Goal: Understand process/instructions: Learn how to perform a task or action

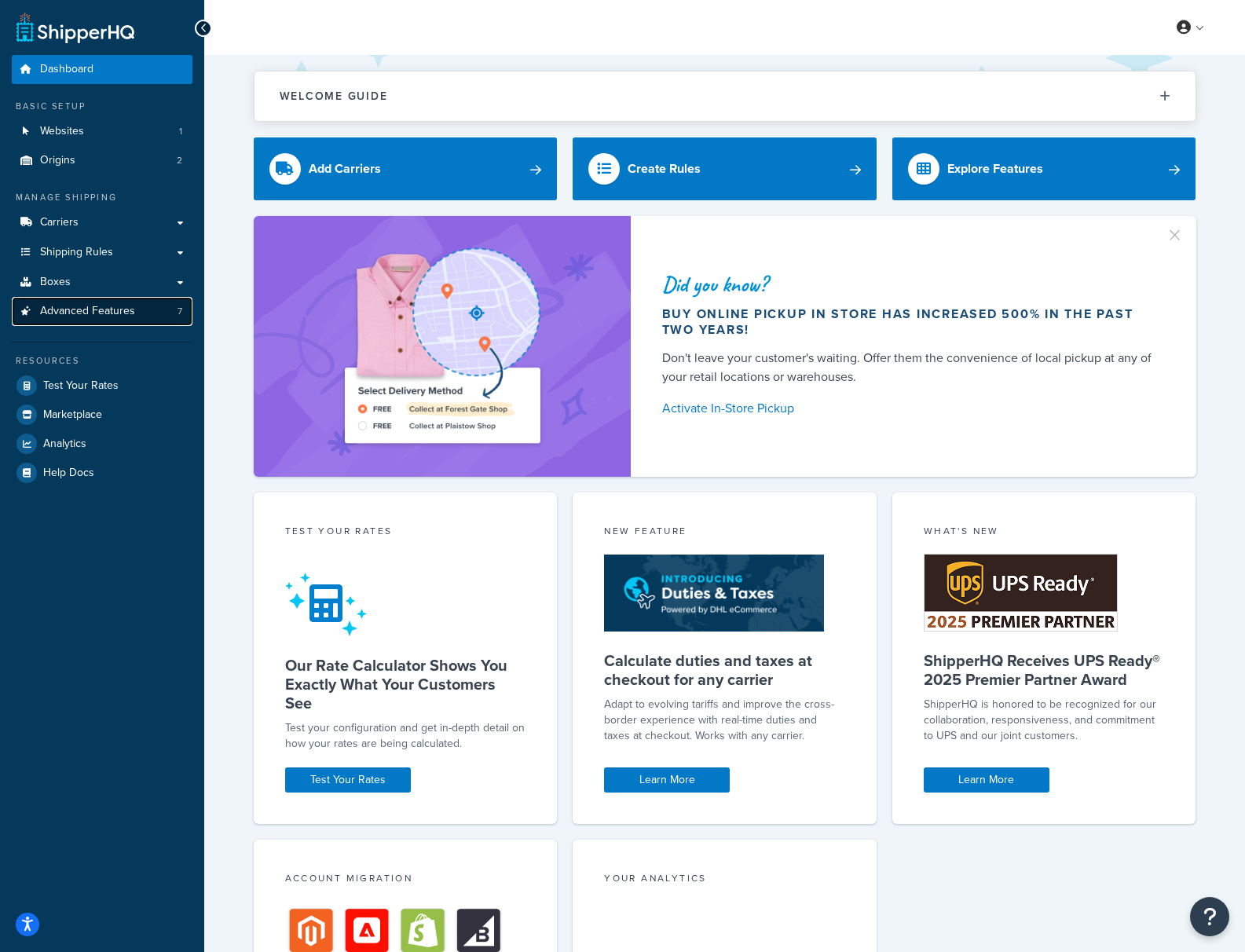
click at [112, 318] on span "Advanced Features" at bounding box center [87, 311] width 95 height 13
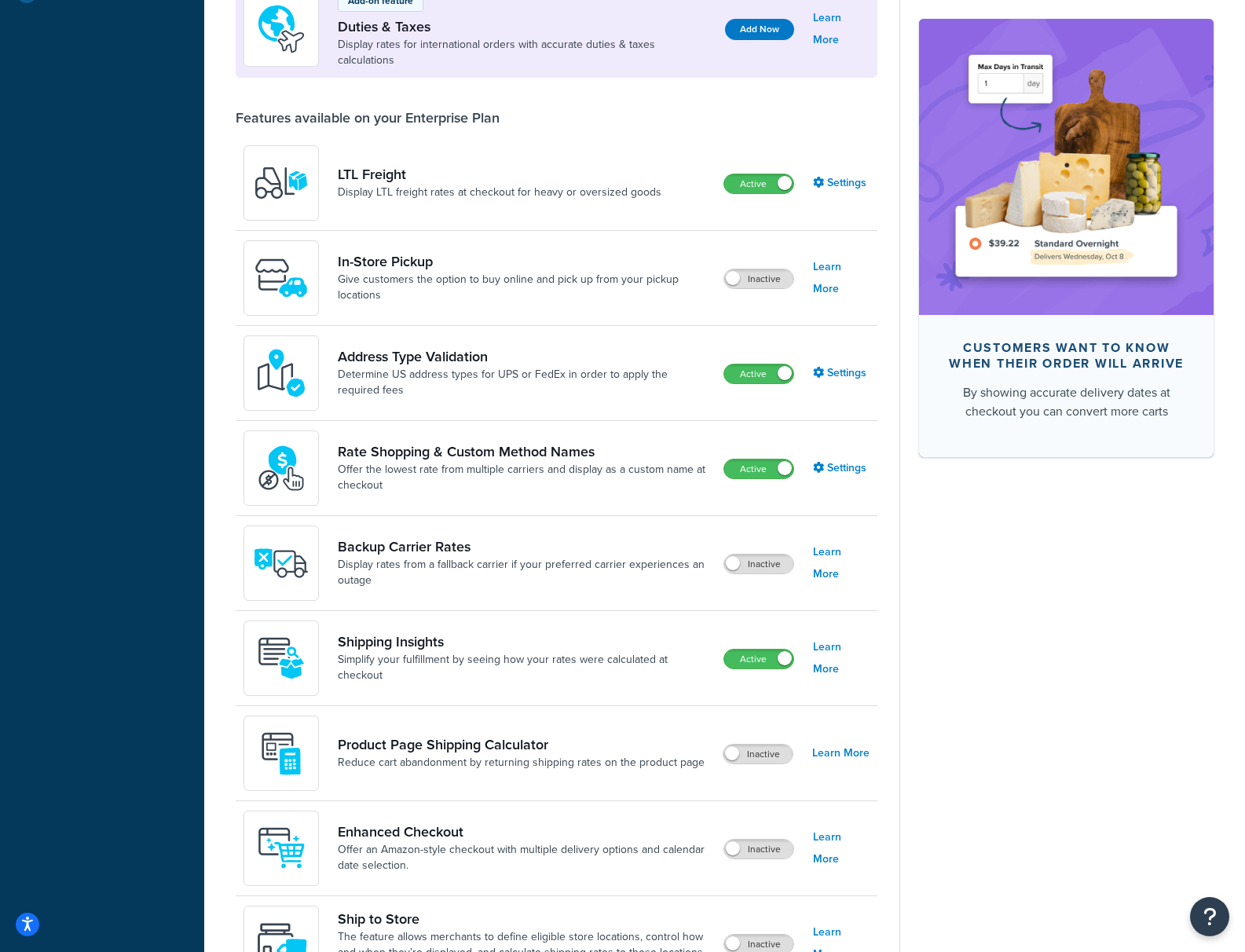
scroll to position [484, 0]
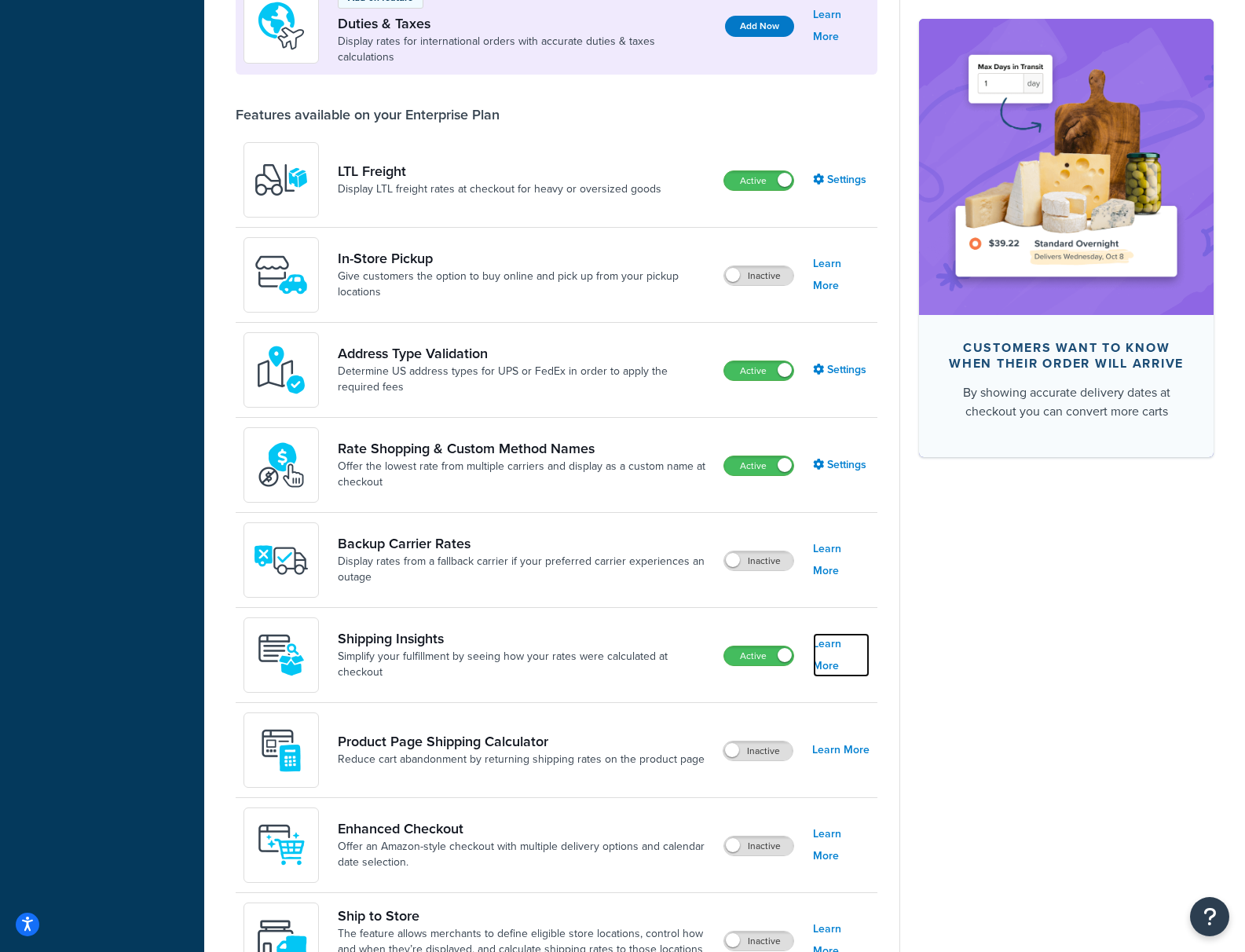
click at [849, 646] on link "Learn More" at bounding box center [842, 656] width 57 height 44
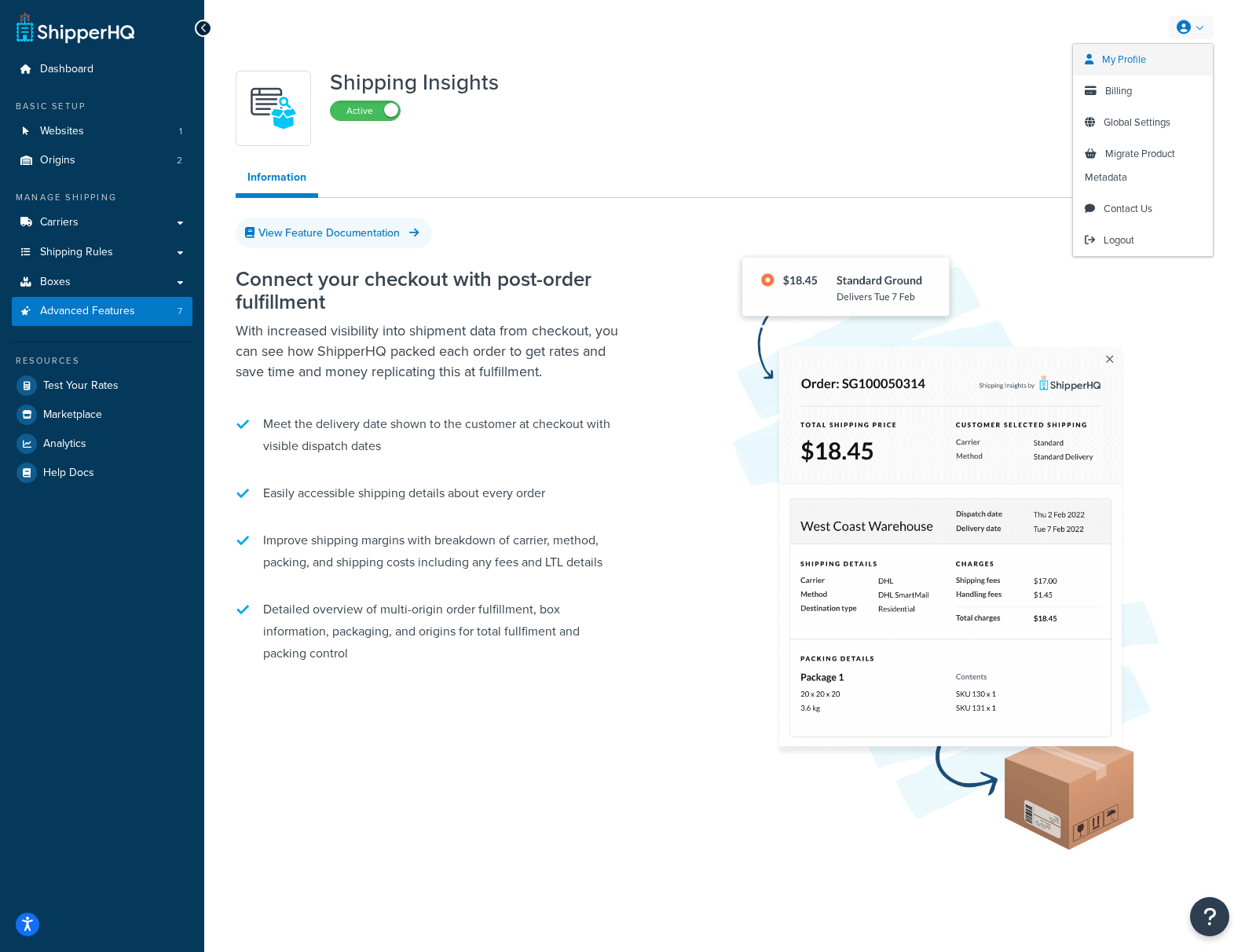
click at [1121, 60] on span "My Profile" at bounding box center [1124, 59] width 44 height 15
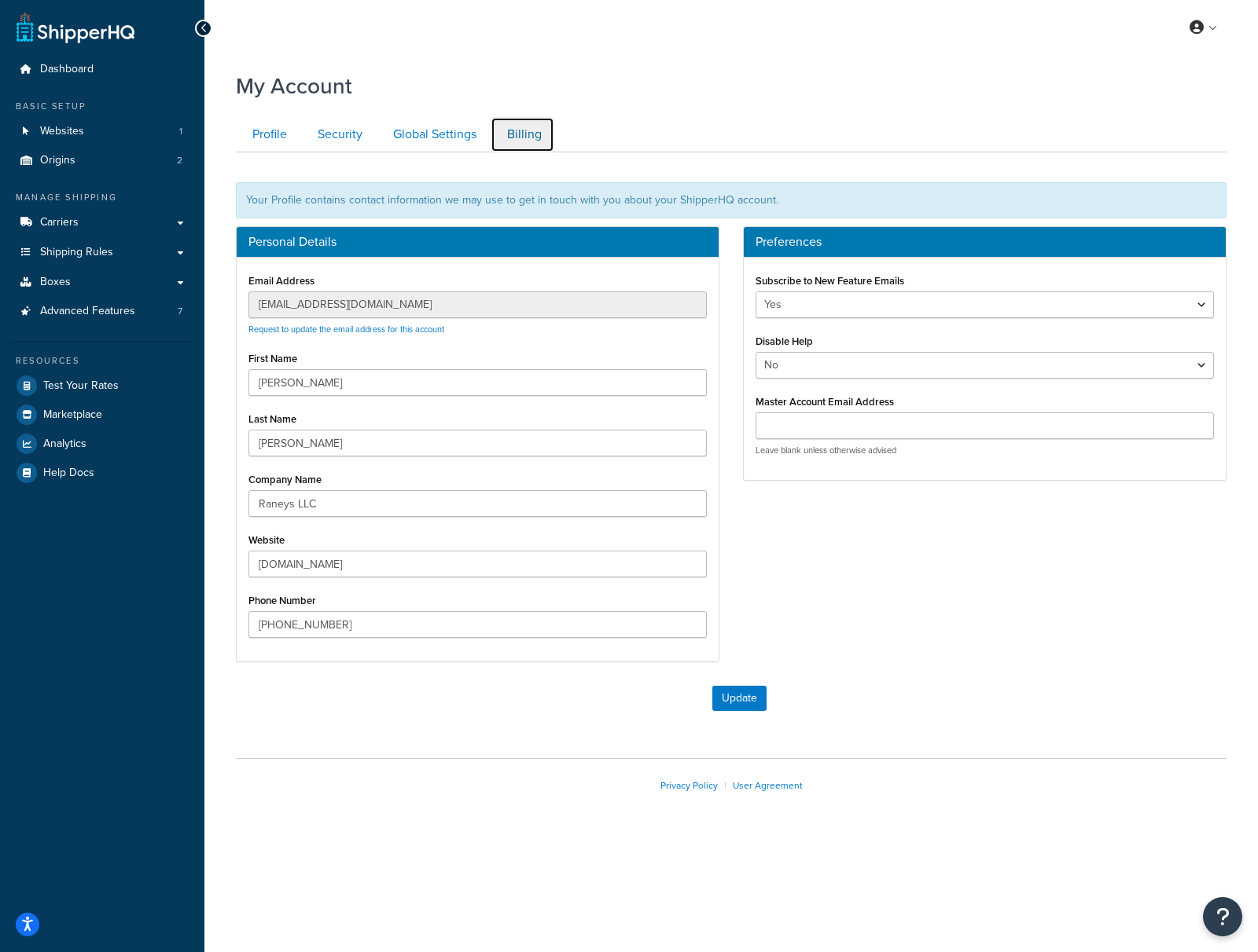
click at [517, 130] on link "Billing" at bounding box center [523, 135] width 64 height 36
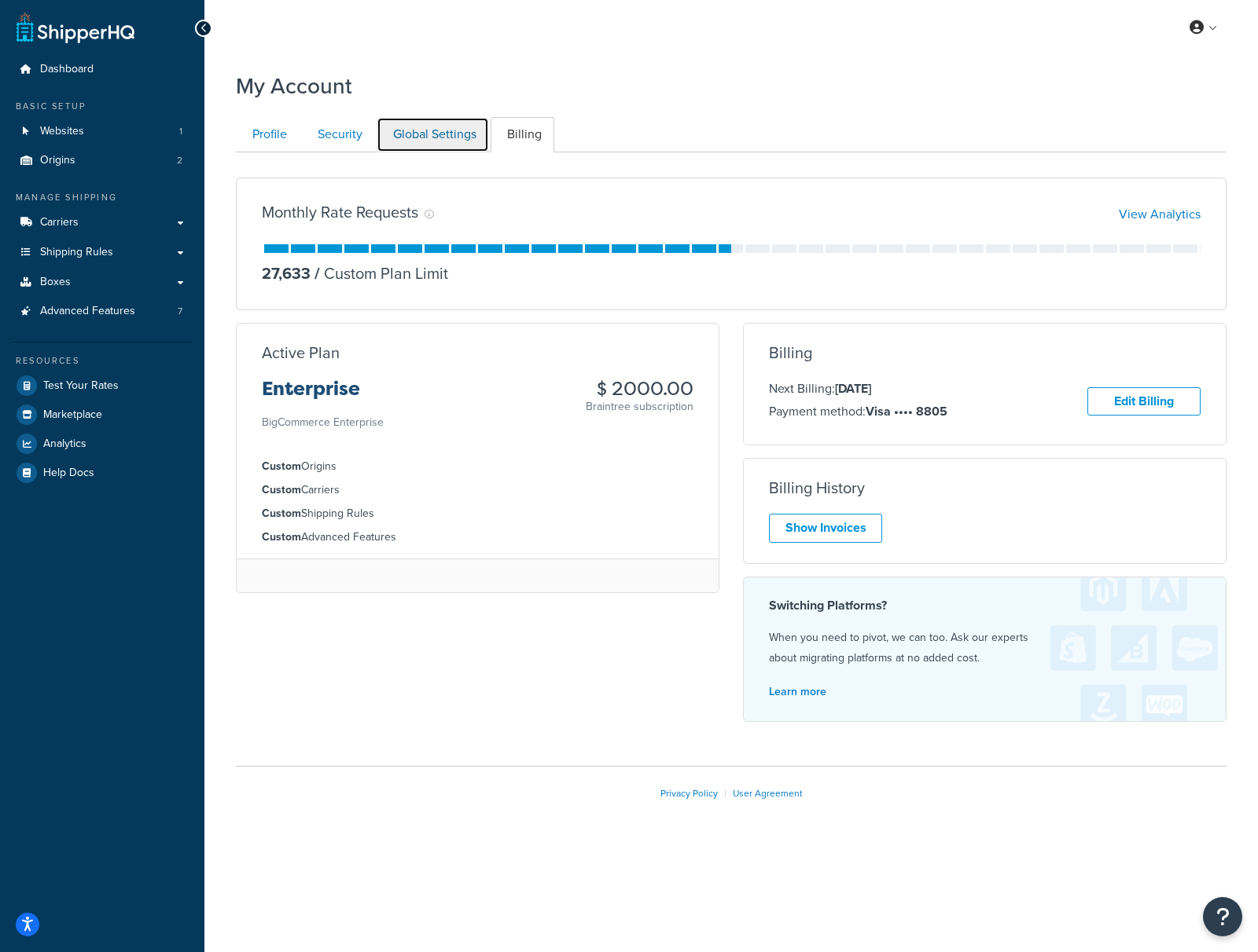
click at [413, 139] on link "Global Settings" at bounding box center [432, 135] width 112 height 36
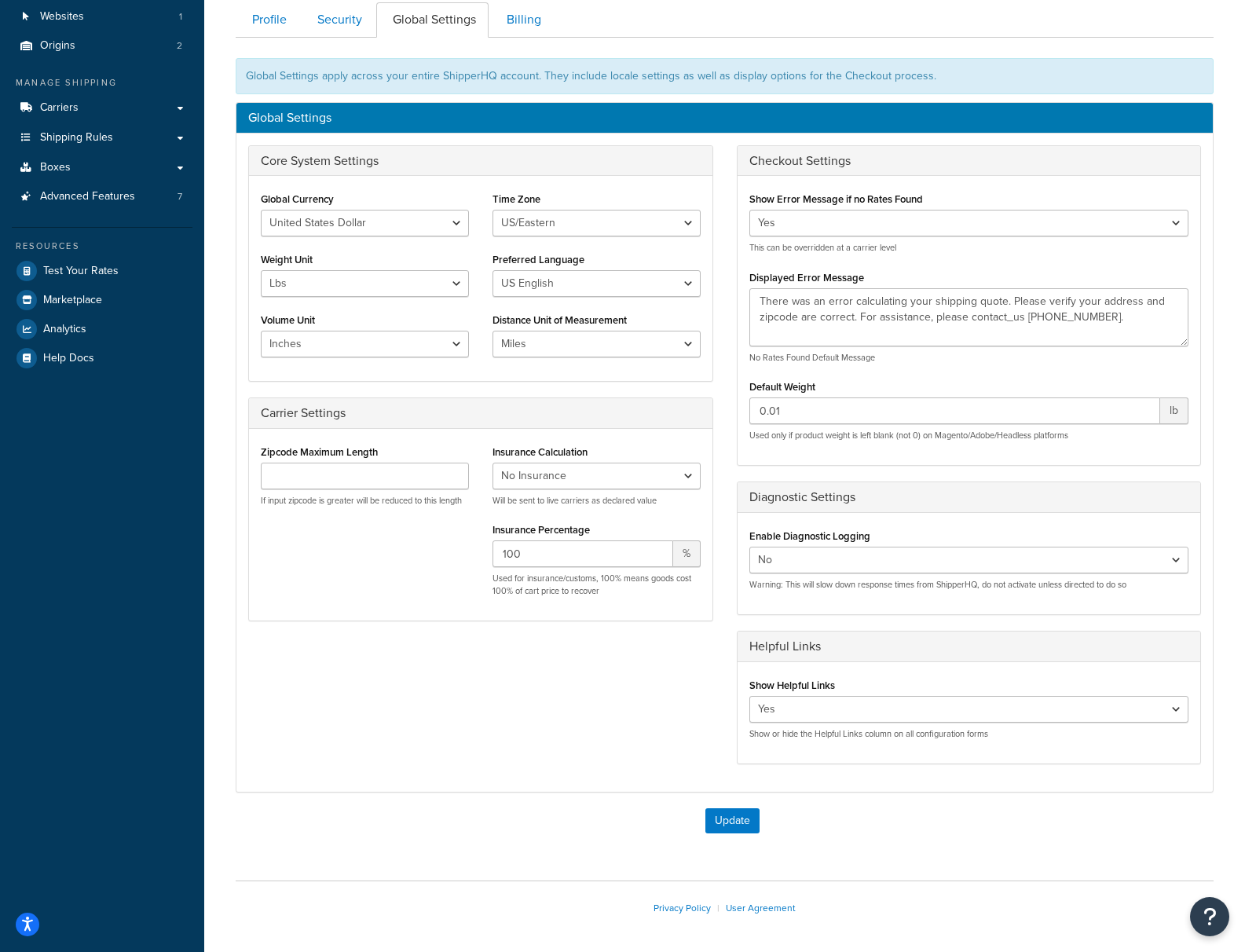
scroll to position [71, 0]
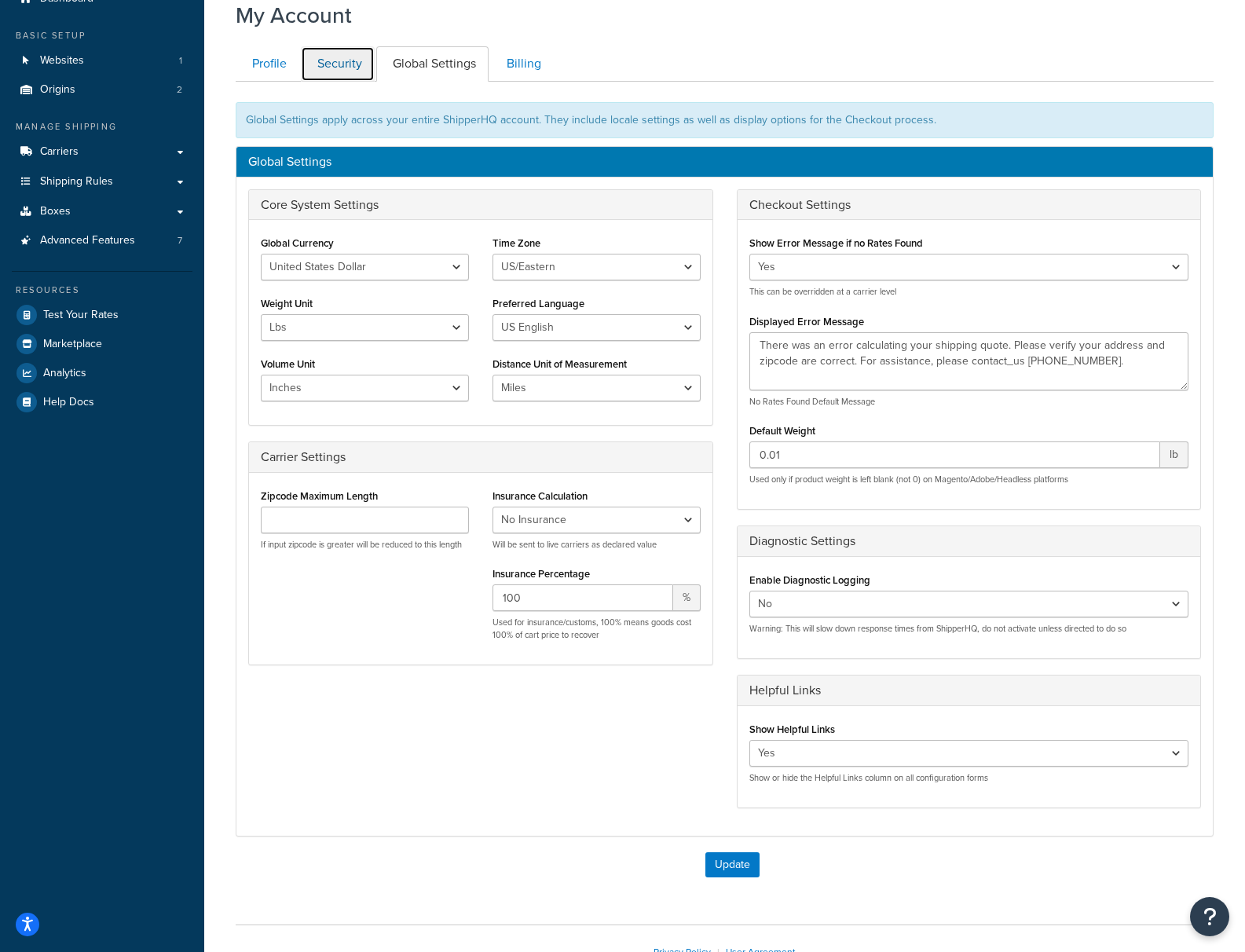
click at [355, 62] on link "Security" at bounding box center [338, 64] width 74 height 36
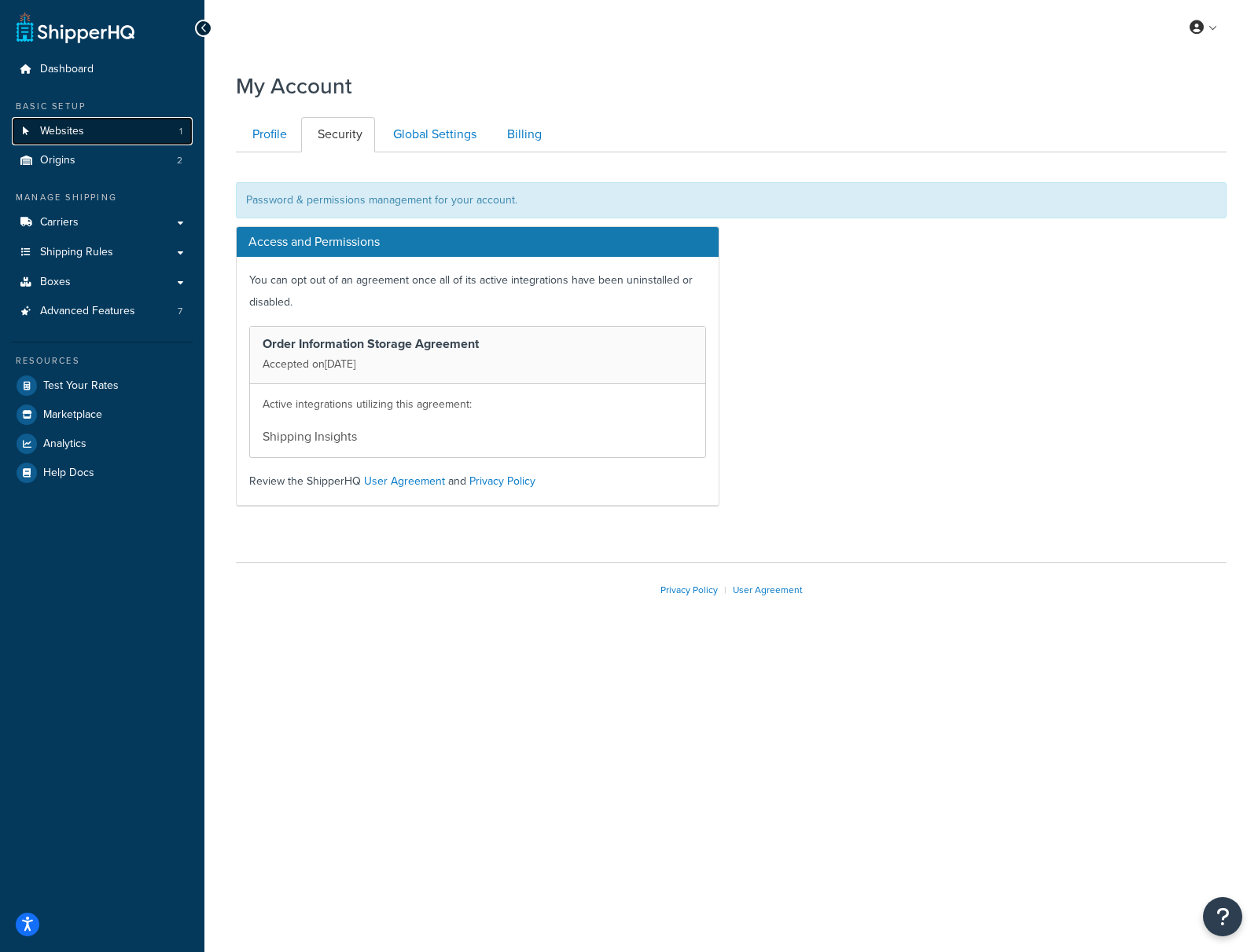
click at [79, 134] on span "Websites" at bounding box center [62, 132] width 44 height 13
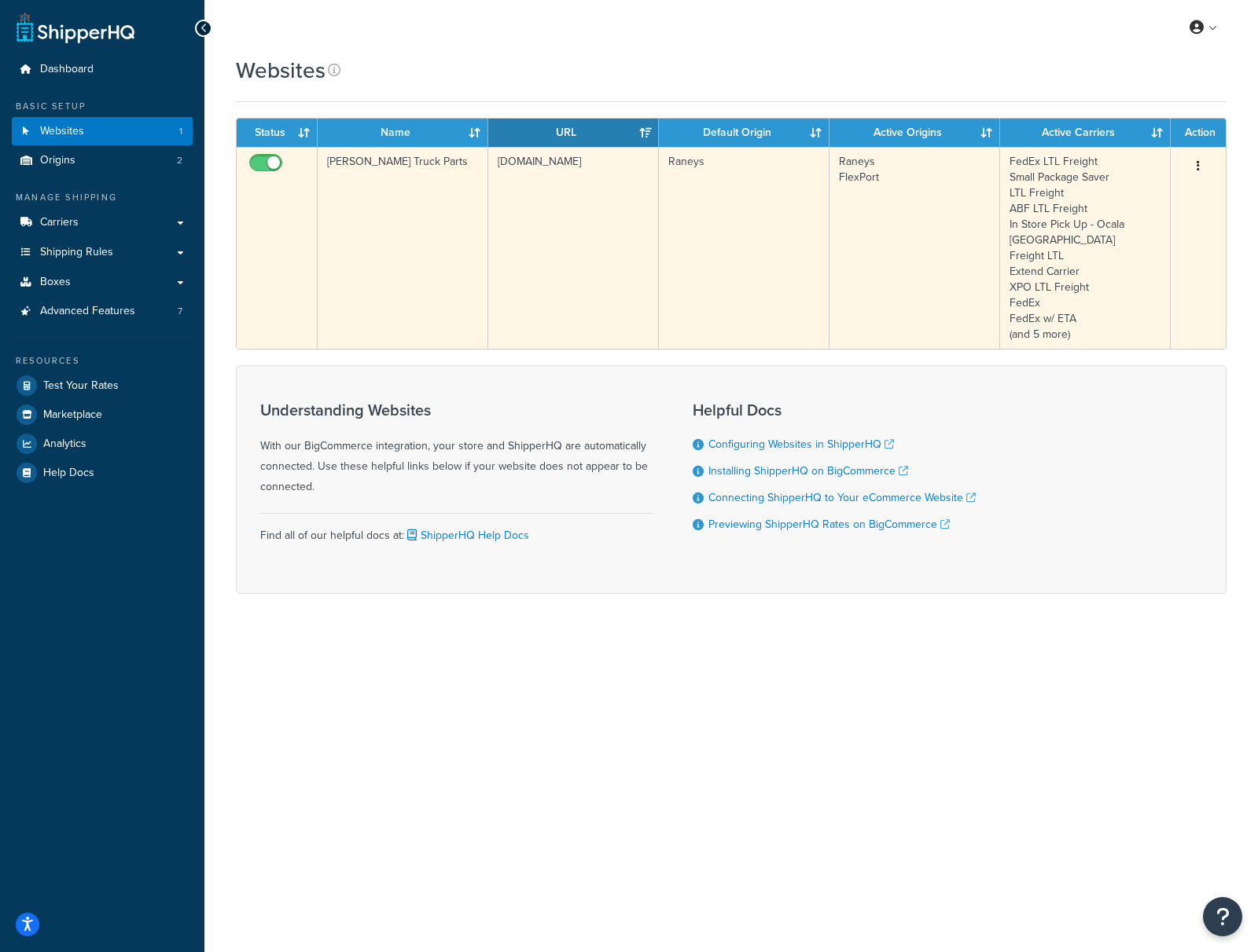
click at [557, 236] on td "[DOMAIN_NAME]" at bounding box center [573, 247] width 171 height 202
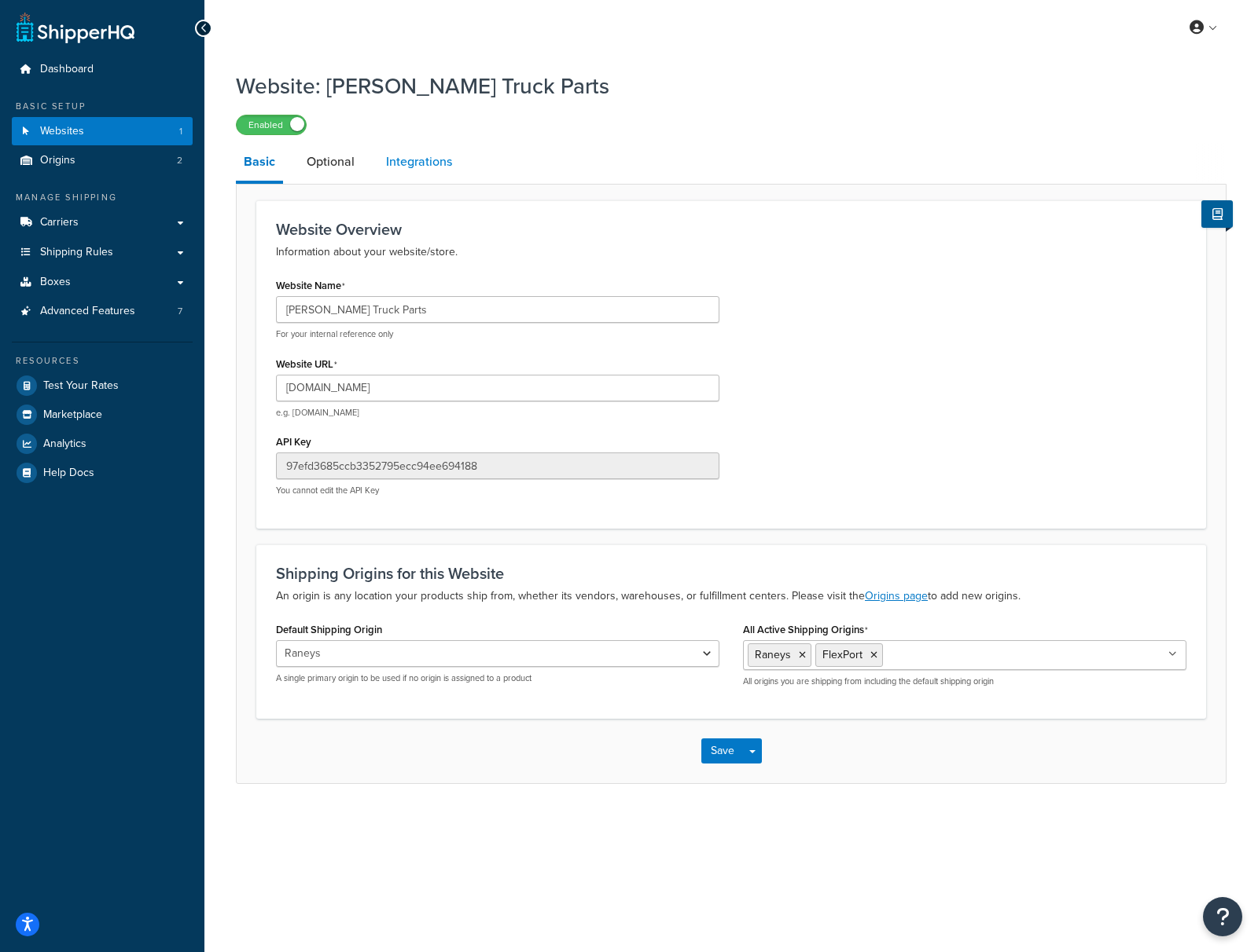
click at [408, 165] on link "Integrations" at bounding box center [419, 162] width 82 height 37
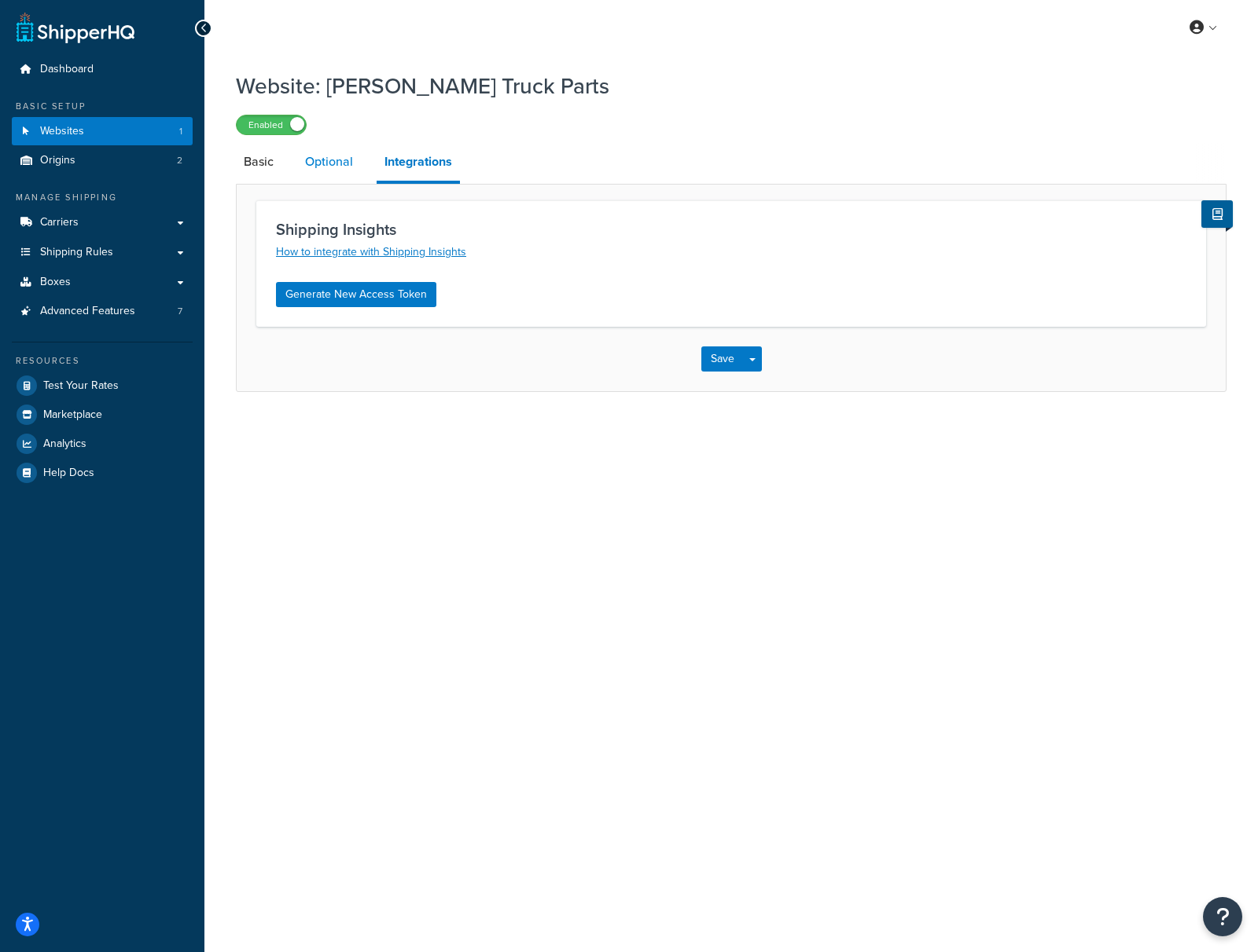
click at [332, 164] on link "Optional" at bounding box center [329, 162] width 64 height 37
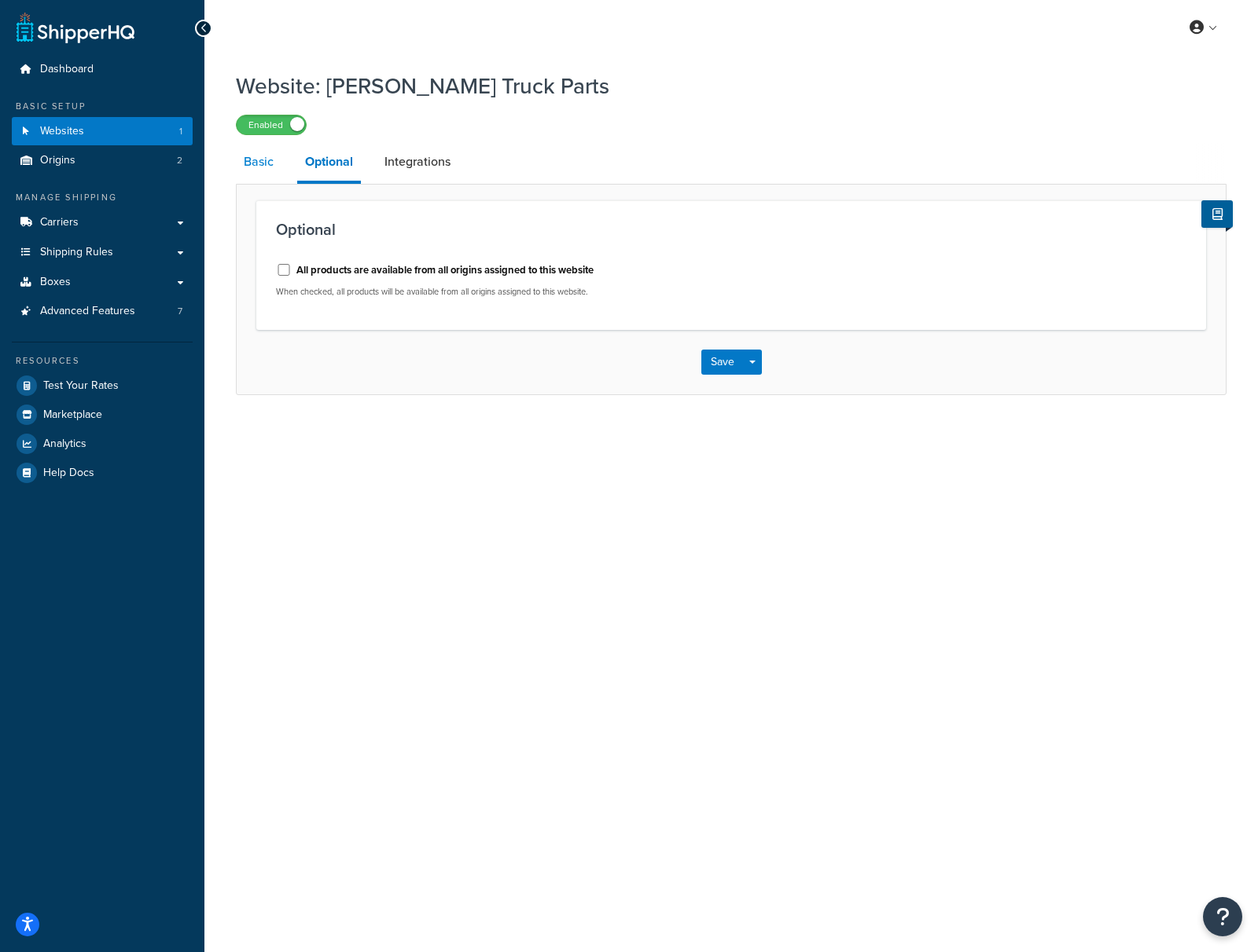
click at [257, 157] on link "Basic" at bounding box center [258, 162] width 45 height 37
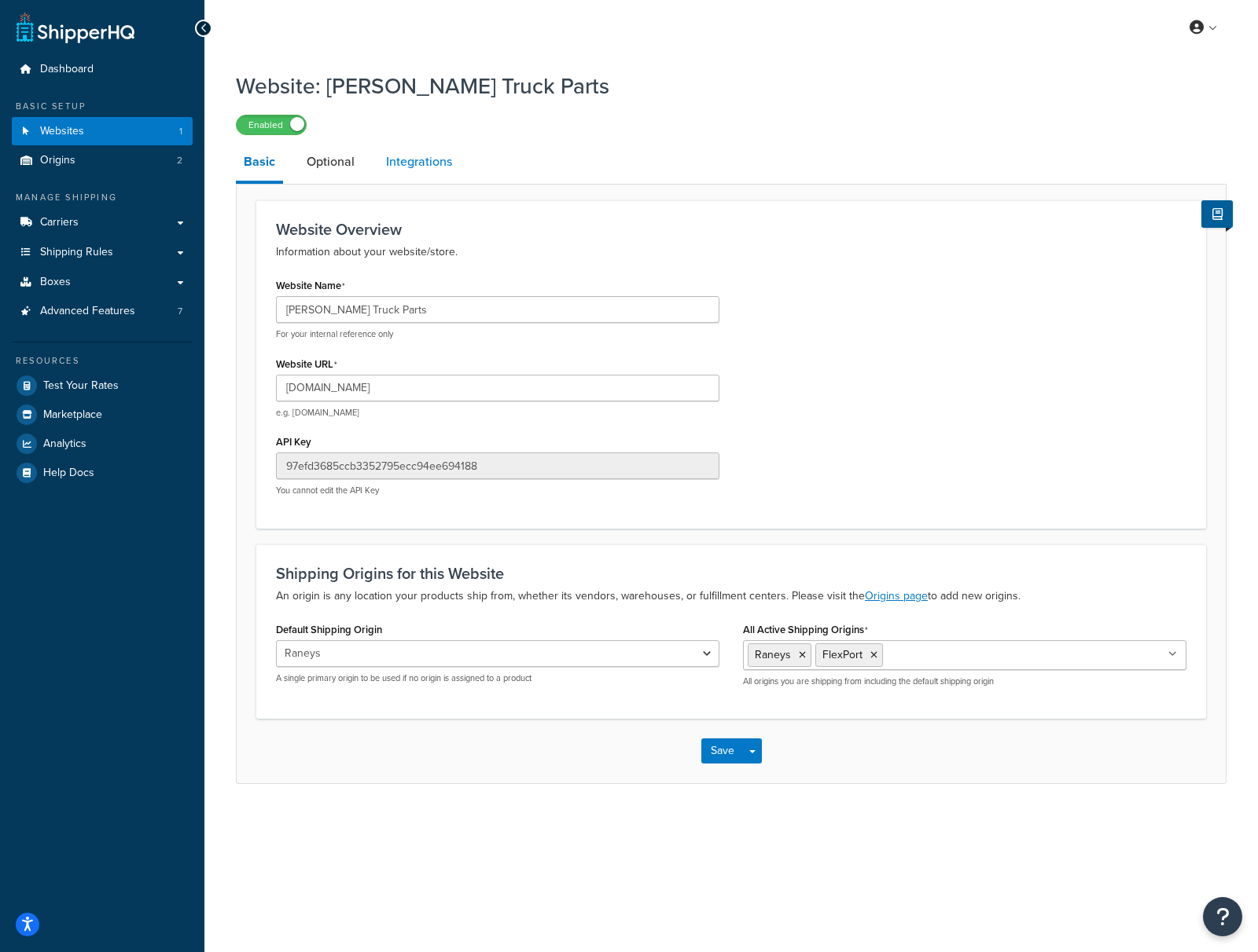
click at [407, 172] on link "Integrations" at bounding box center [419, 162] width 82 height 37
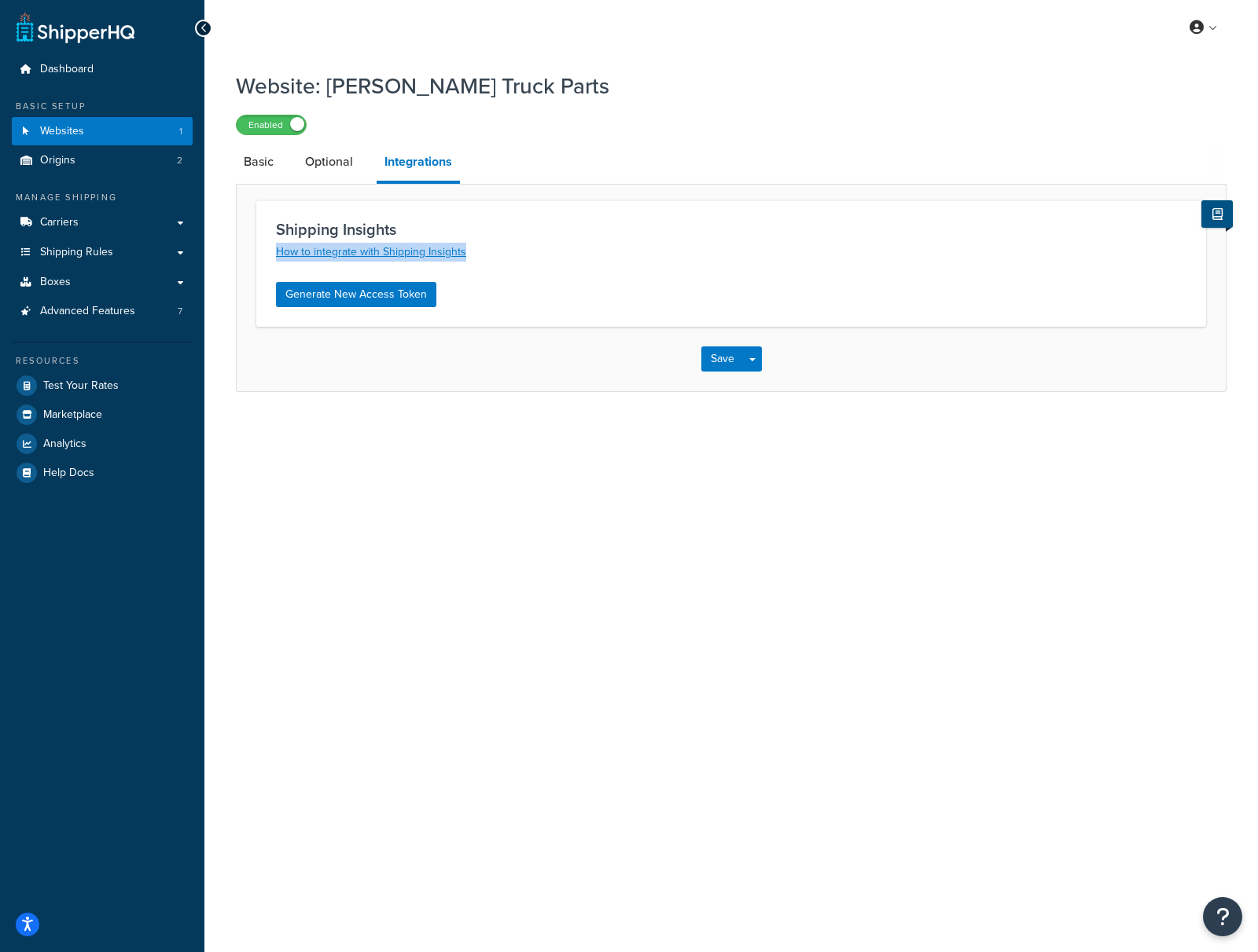
click at [1217, 216] on icon at bounding box center [1216, 213] width 10 height 12
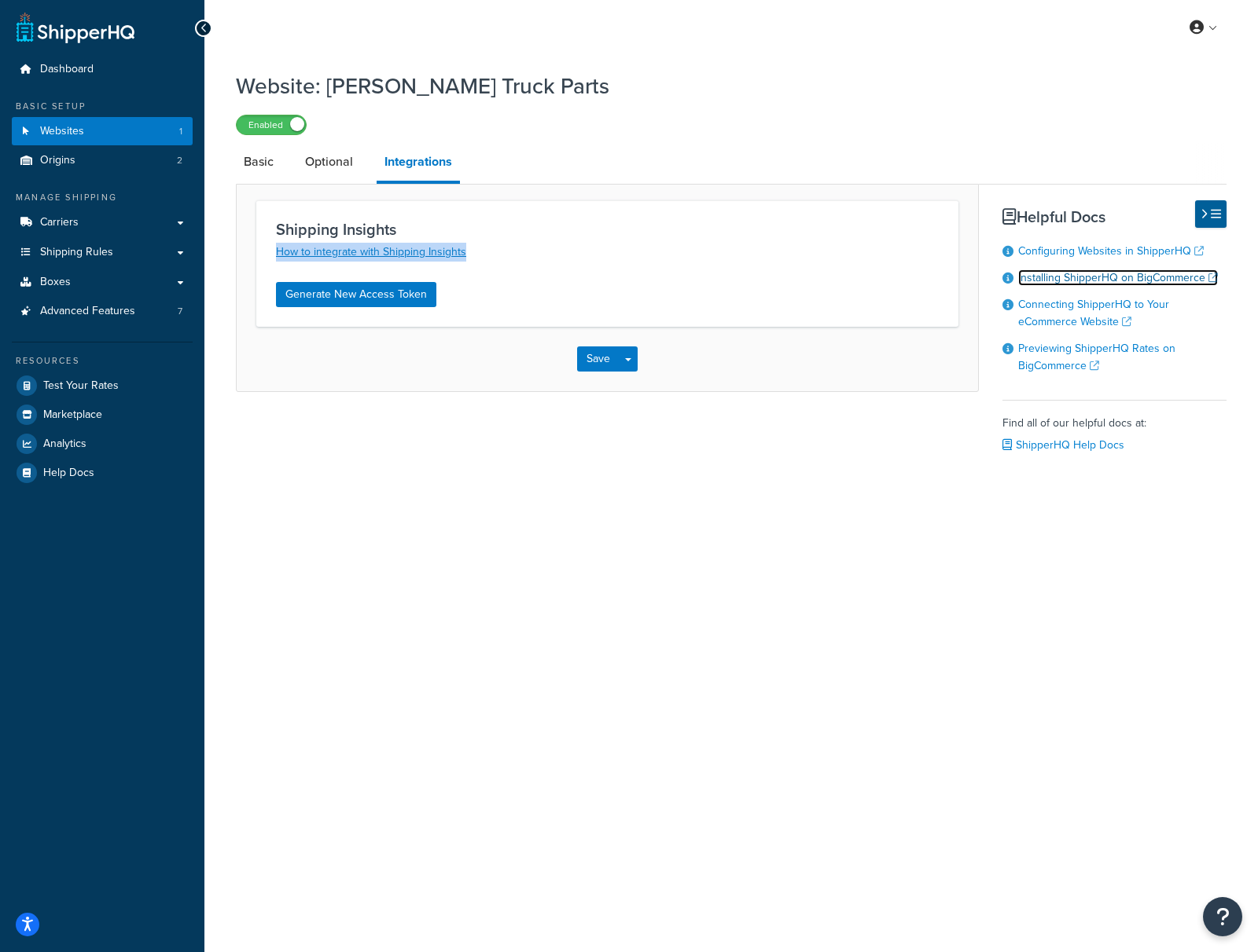
click at [1108, 280] on link "Installing ShipperHQ on BigCommerce" at bounding box center [1118, 277] width 200 height 17
